Goal: Task Accomplishment & Management: Manage account settings

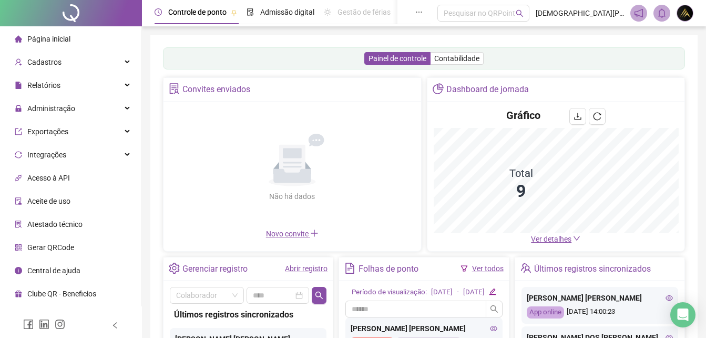
click at [71, 246] on span "Gerar QRCode" at bounding box center [50, 247] width 47 height 8
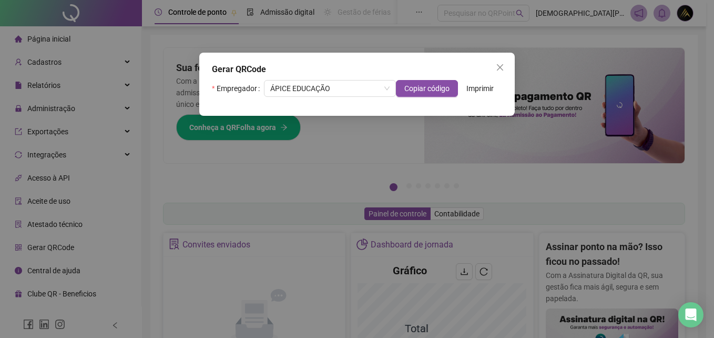
click at [485, 89] on span "Imprimir" at bounding box center [480, 89] width 27 height 12
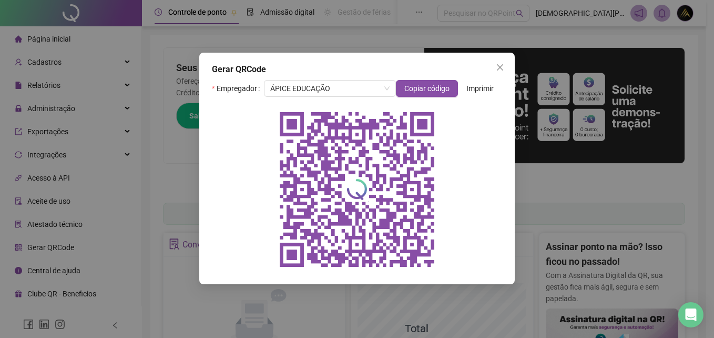
drag, startPoint x: 502, startPoint y: 70, endPoint x: 384, endPoint y: 92, distance: 119.8
click at [502, 71] on icon "close" at bounding box center [500, 67] width 8 height 8
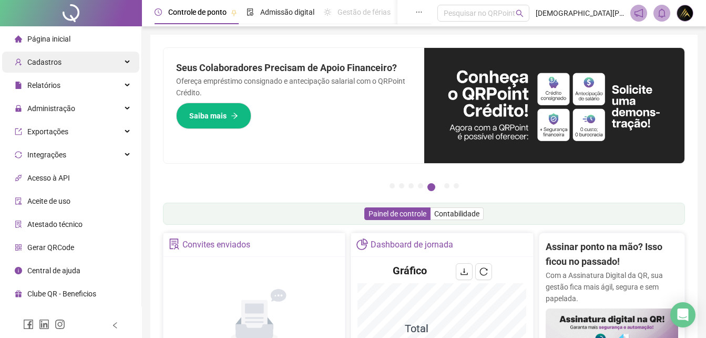
click at [48, 66] on span "Cadastros" at bounding box center [44, 62] width 34 height 8
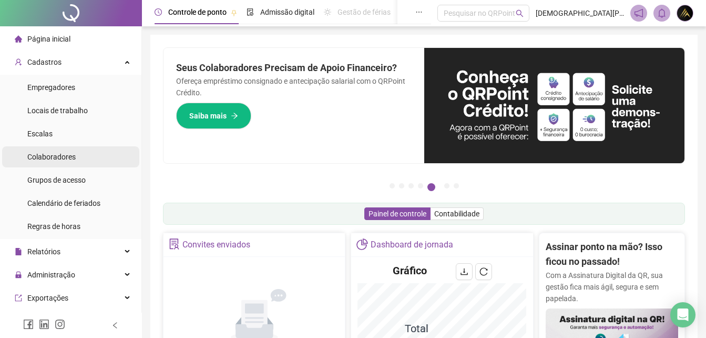
click at [62, 156] on span "Colaboradores" at bounding box center [51, 157] width 48 height 8
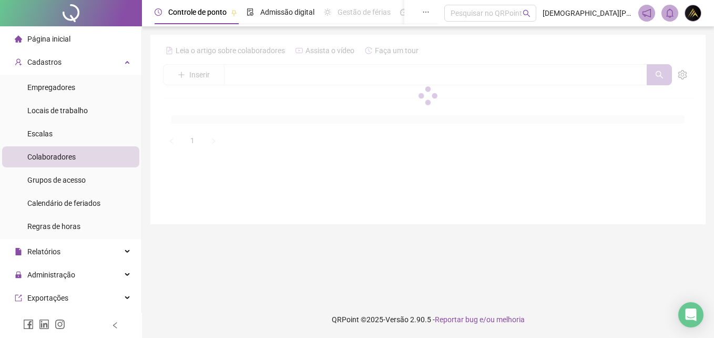
click at [256, 75] on div at bounding box center [428, 95] width 530 height 107
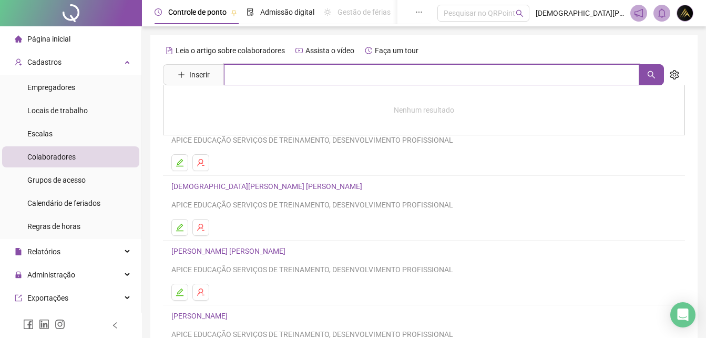
click at [249, 72] on input "text" at bounding box center [432, 74] width 416 height 21
click at [654, 74] on icon "search" at bounding box center [651, 74] width 8 height 8
type input "****"
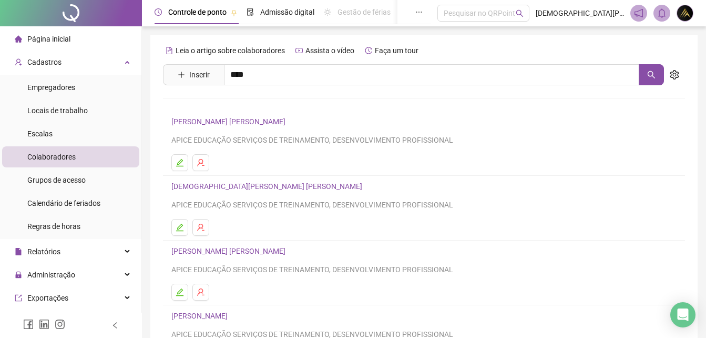
click at [239, 102] on link "[PERSON_NAME]" at bounding box center [211, 106] width 56 height 8
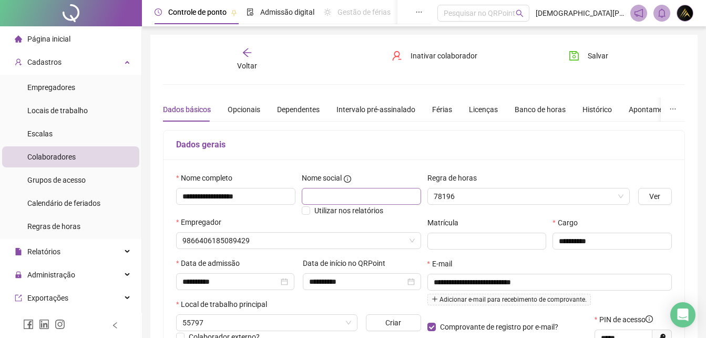
type input "**********"
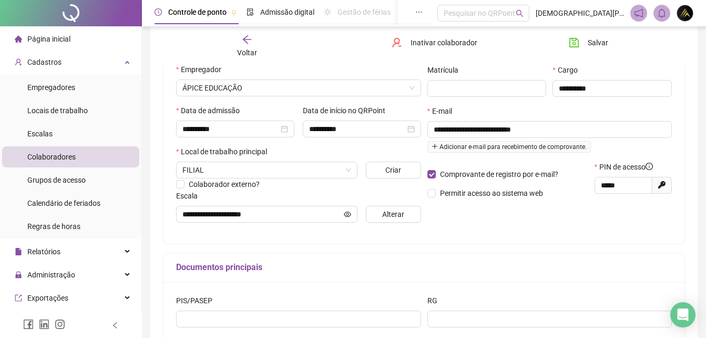
scroll to position [158, 0]
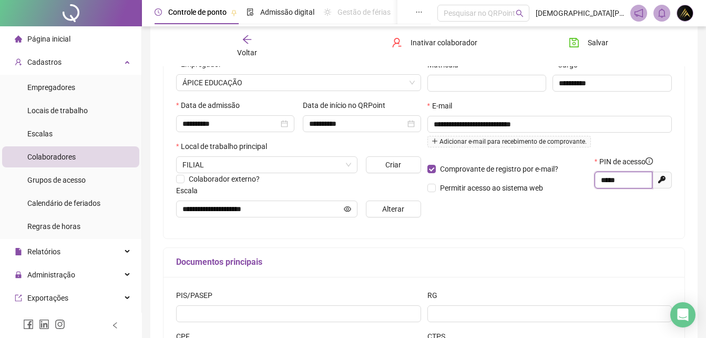
drag, startPoint x: 621, startPoint y: 178, endPoint x: 600, endPoint y: 185, distance: 21.6
click at [595, 180] on span "*****" at bounding box center [624, 179] width 58 height 17
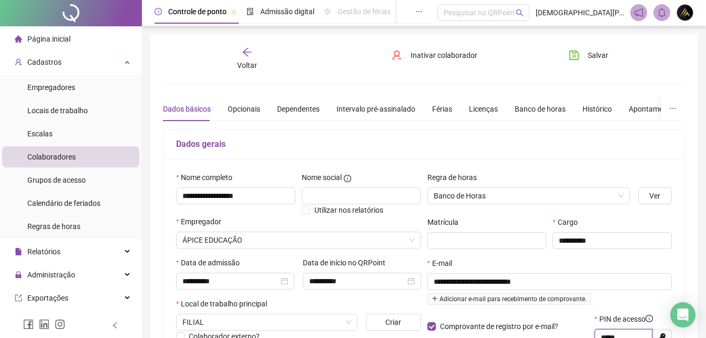
scroll to position [0, 0]
drag, startPoint x: 66, startPoint y: 37, endPoint x: 485, endPoint y: 10, distance: 419.5
click at [66, 37] on span "Página inicial" at bounding box center [48, 39] width 43 height 8
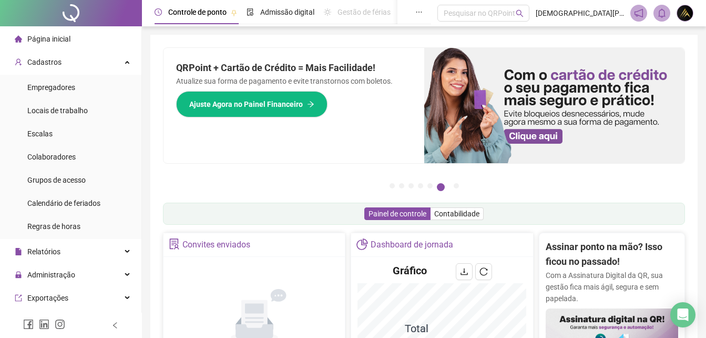
click at [55, 47] on div "Página inicial" at bounding box center [43, 38] width 56 height 21
